Goal: Check status: Check status

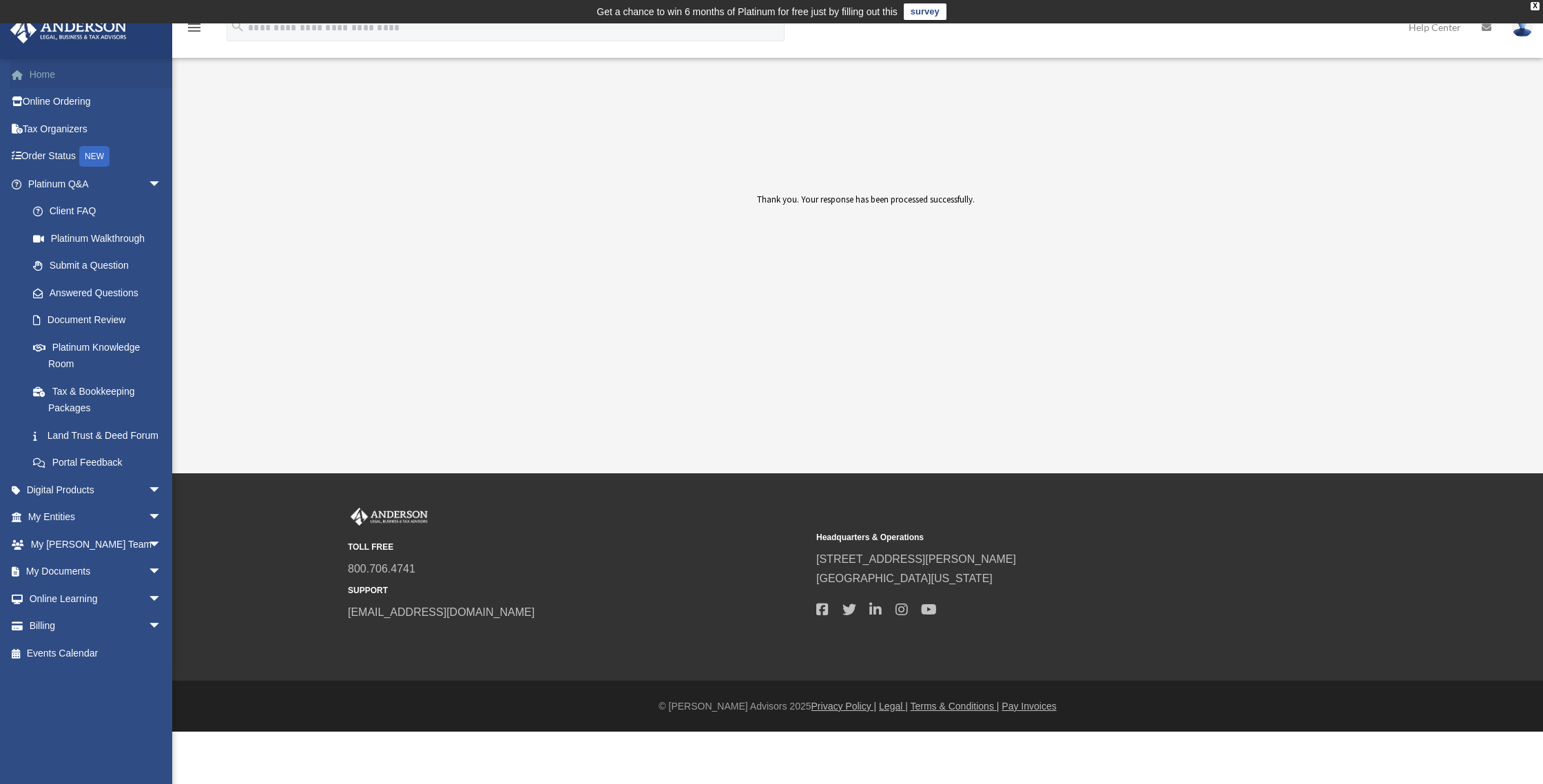
click at [44, 76] on link "Home" at bounding box center [95, 75] width 173 height 27
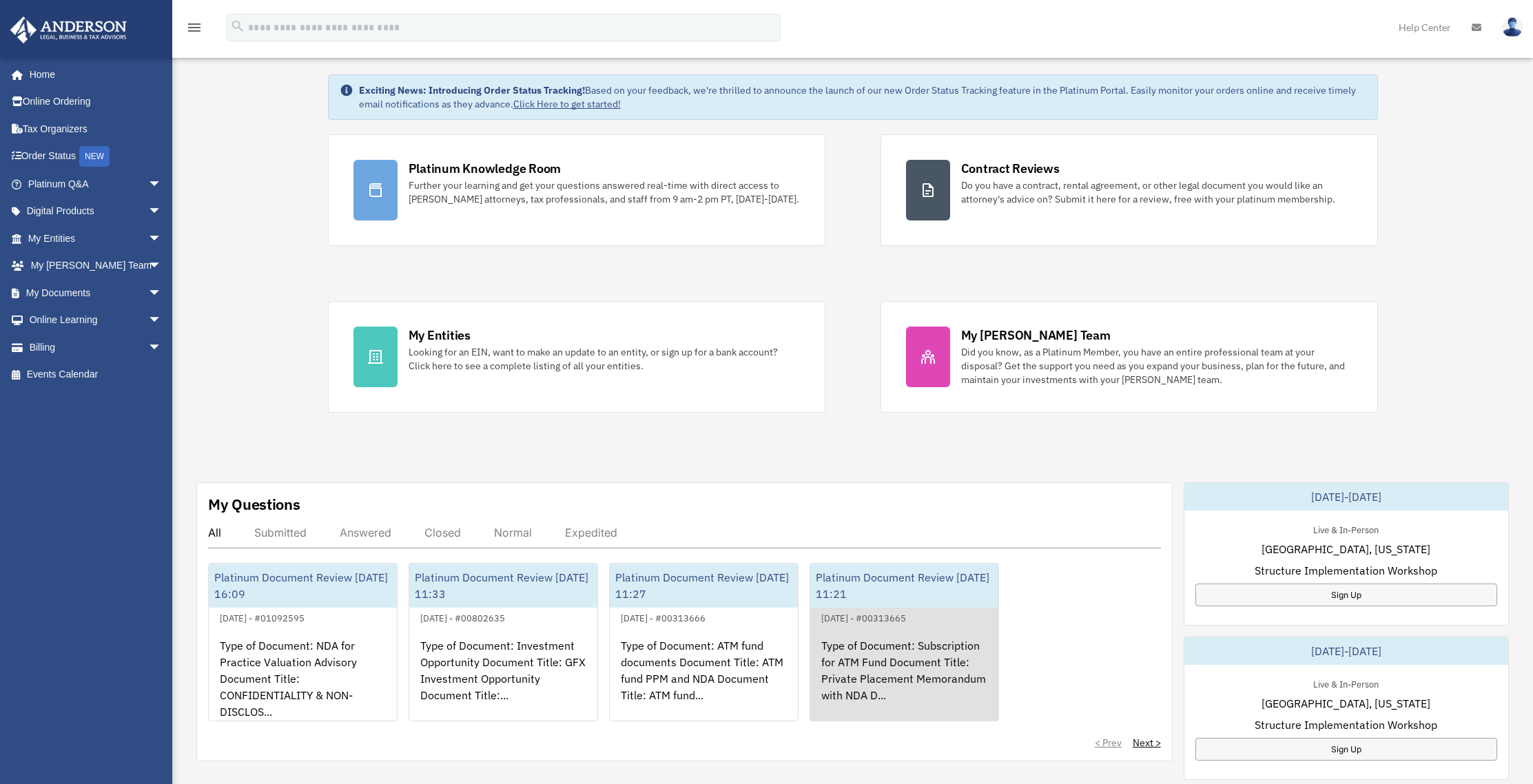
scroll to position [116, 0]
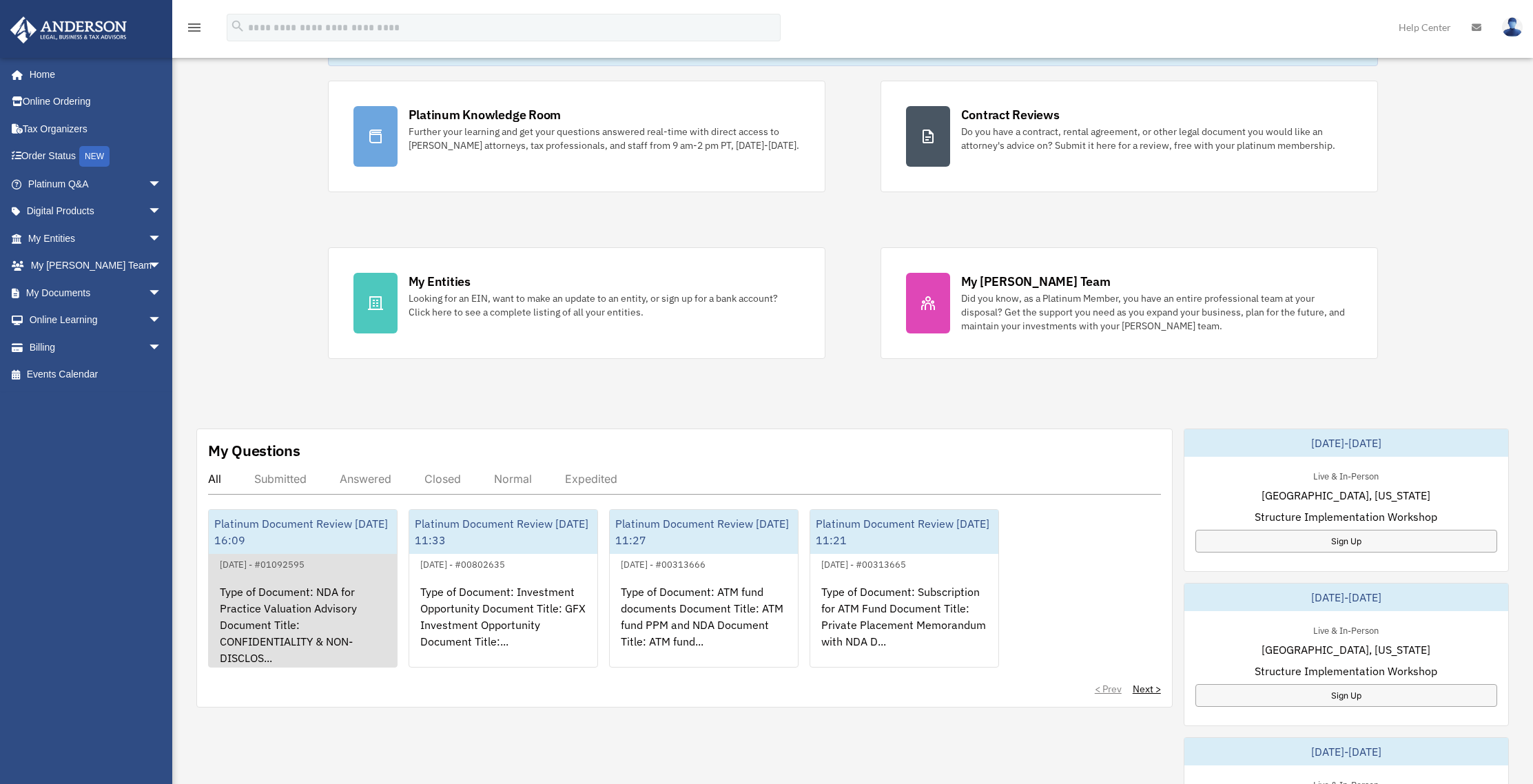
click at [301, 522] on div "Platinum Document Review [DATE] 16:09" at bounding box center [302, 532] width 188 height 44
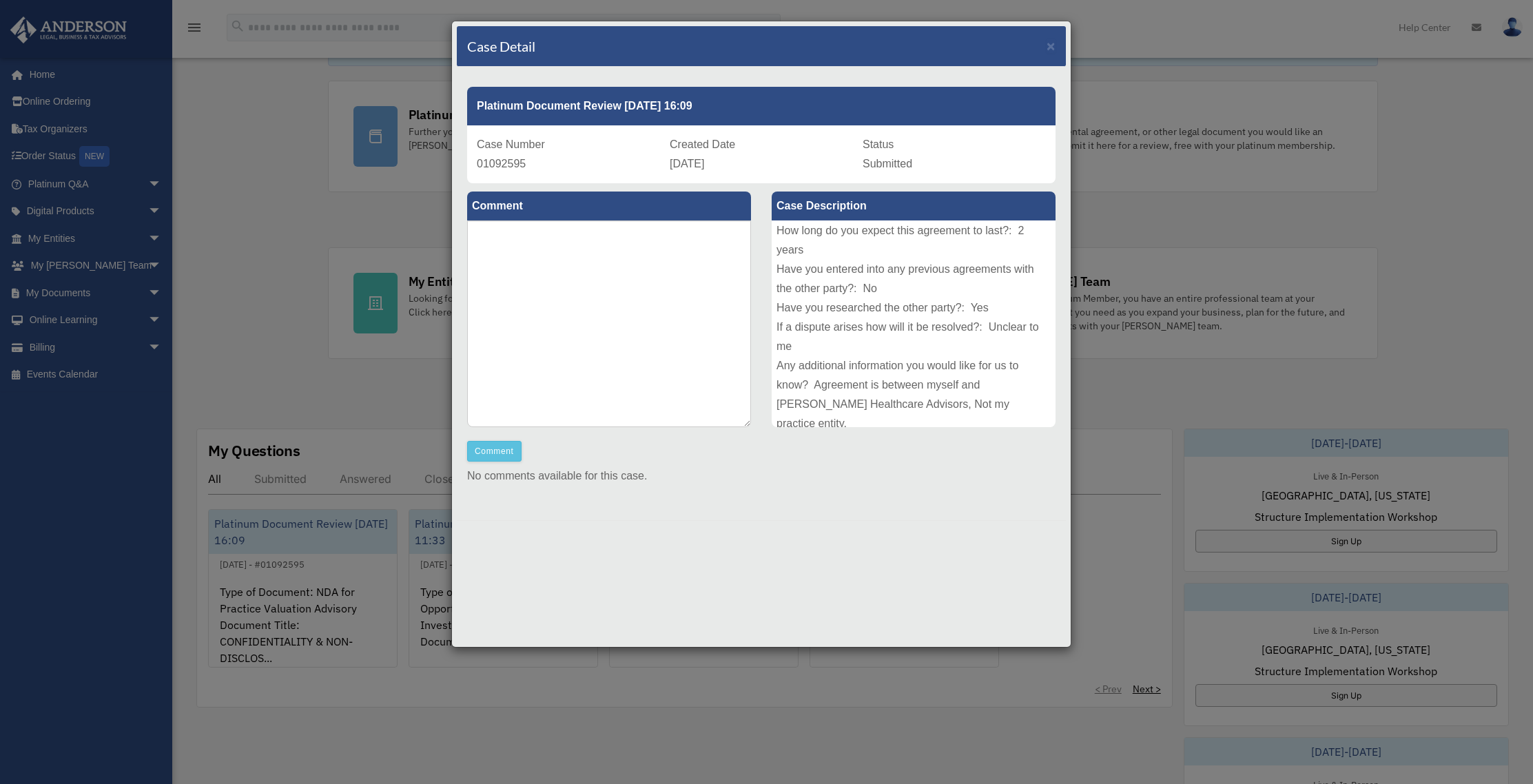
scroll to position [324, 0]
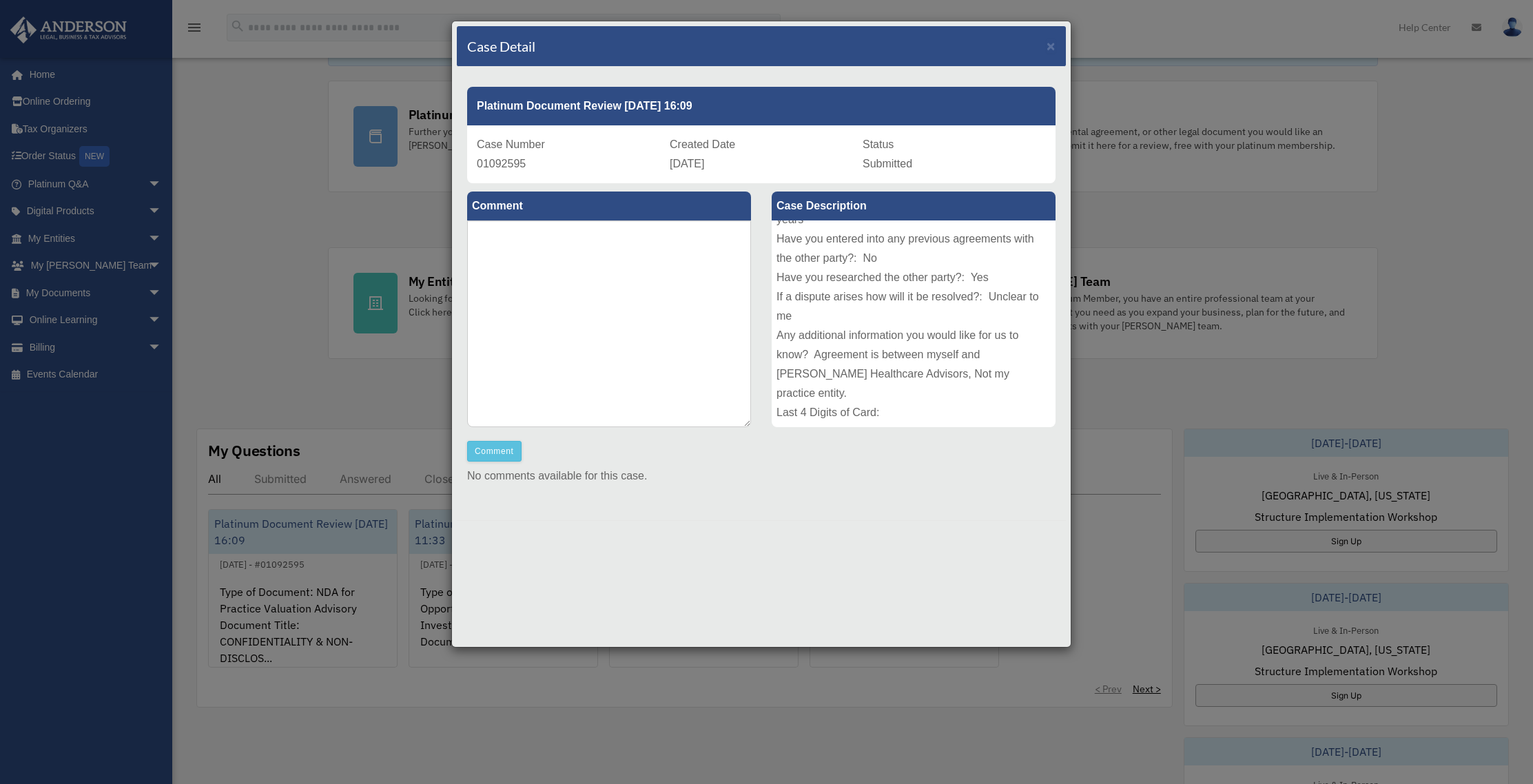
click at [1056, 48] on div "Case Detail ×" at bounding box center [761, 47] width 609 height 41
click at [1047, 44] on span "×" at bounding box center [1051, 46] width 9 height 16
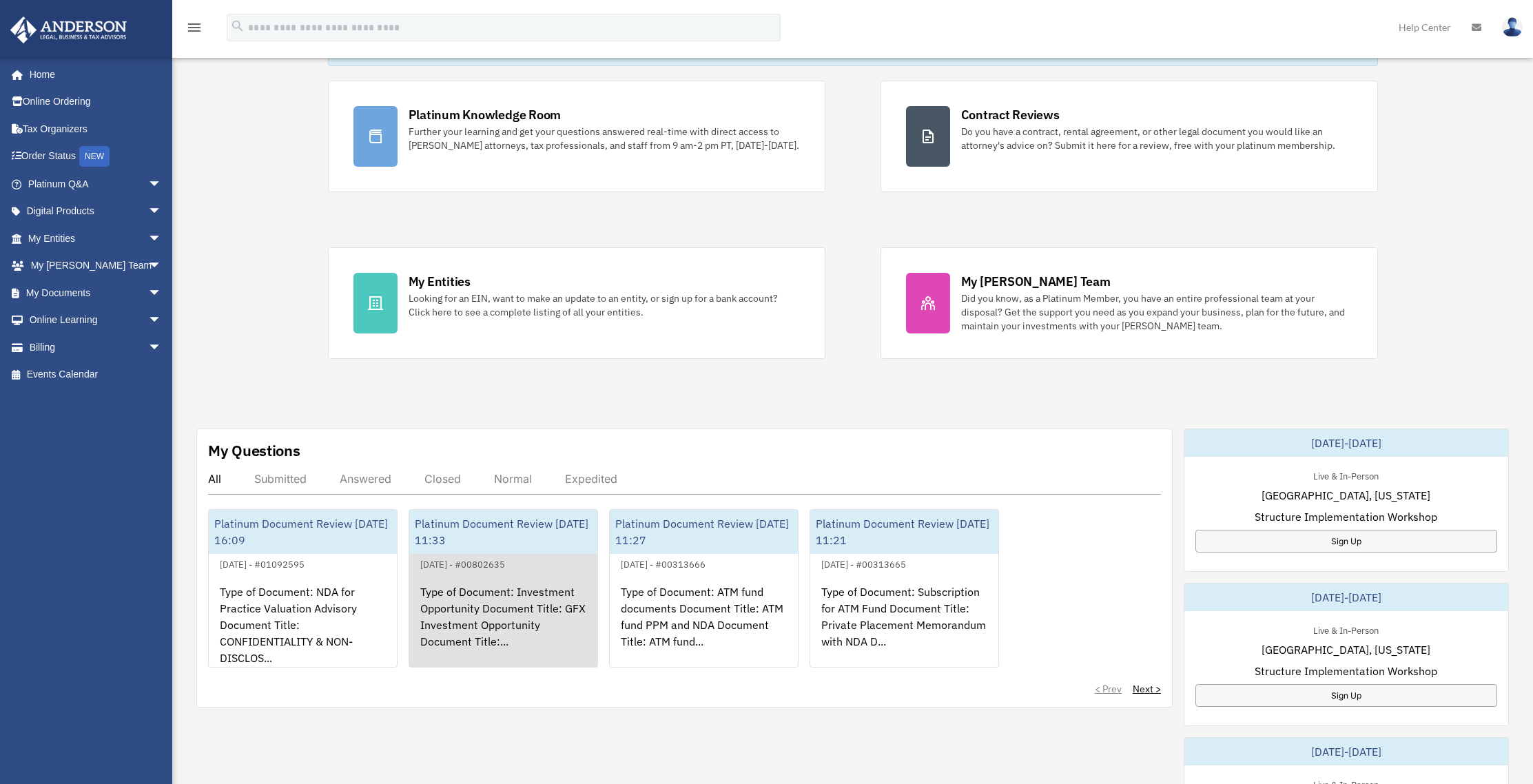
click at [488, 520] on div "Platinum Document Review [DATE] 11:33" at bounding box center [503, 532] width 188 height 44
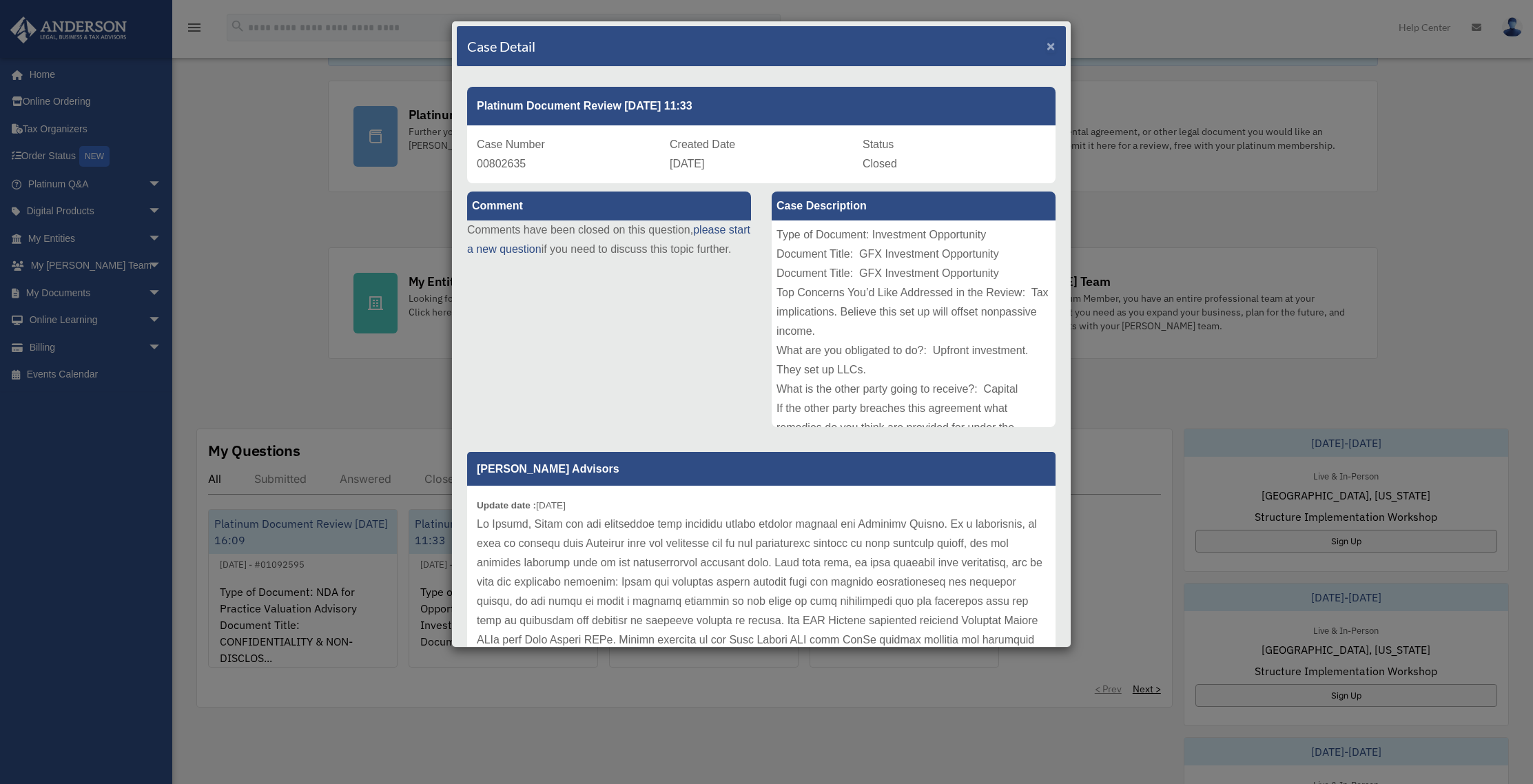
click at [1046, 44] on span "×" at bounding box center [1051, 46] width 9 height 16
